Goal: Transaction & Acquisition: Purchase product/service

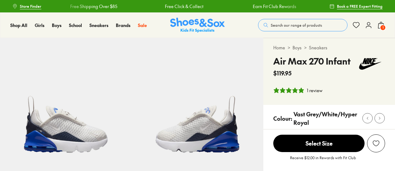
select select "*"
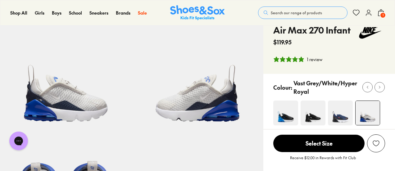
scroll to position [62, 0]
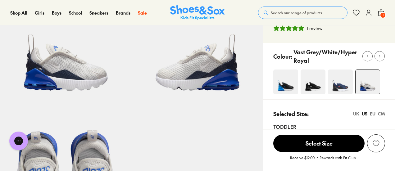
click at [341, 85] on img at bounding box center [340, 82] width 25 height 25
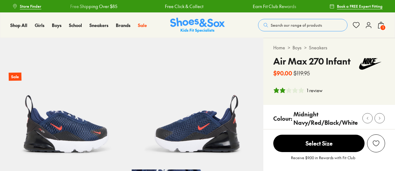
select select "*"
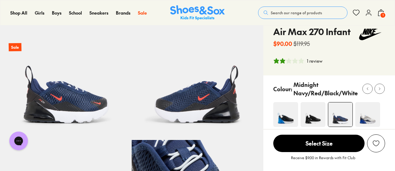
scroll to position [31, 0]
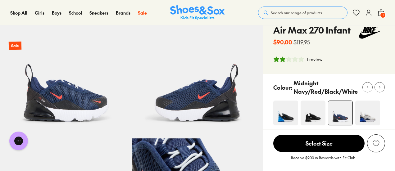
click at [380, 89] on icon at bounding box center [380, 87] width 5 height 5
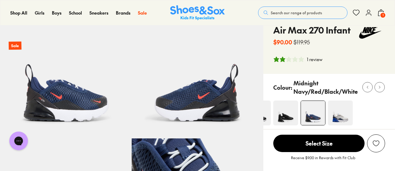
click at [380, 89] on icon at bounding box center [380, 87] width 5 height 5
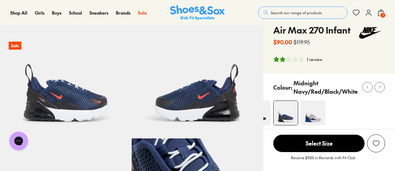
click at [365, 88] on div at bounding box center [367, 87] width 7 height 7
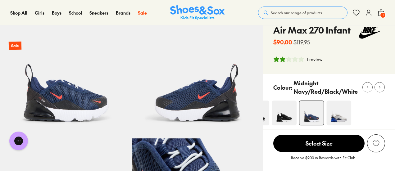
click at [365, 88] on div at bounding box center [367, 87] width 7 height 7
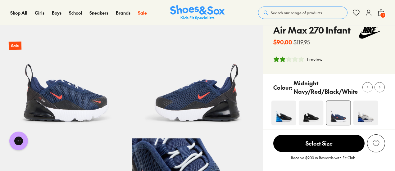
click at [365, 88] on div at bounding box center [367, 87] width 7 height 7
click at [339, 120] on img at bounding box center [340, 113] width 24 height 24
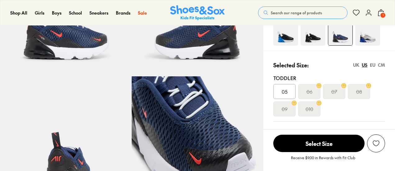
select select "*"
